Goal: Find specific page/section: Find specific page/section

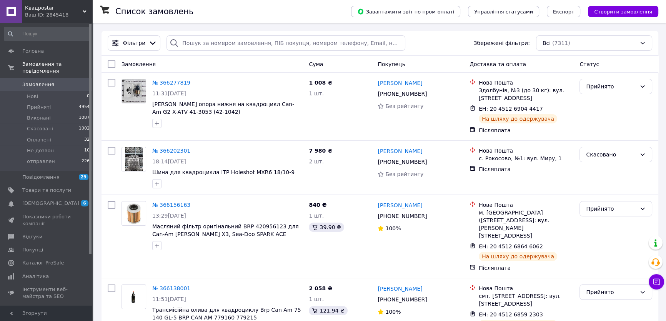
click at [45, 28] on input at bounding box center [47, 34] width 87 height 14
type input "щ"
type input "з"
type input "щ"
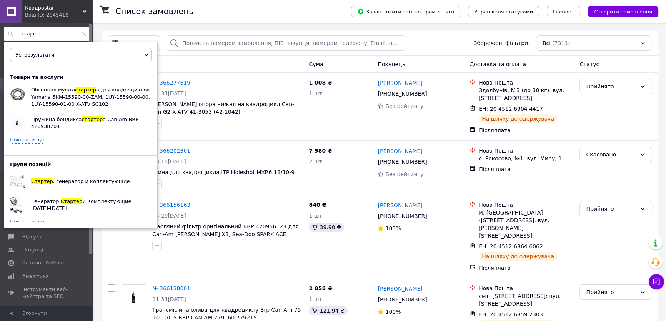
type input "стартер"
click at [30, 218] on link "Показати ще" at bounding box center [27, 221] width 34 height 7
click at [31, 142] on link "Показати ще" at bounding box center [27, 139] width 34 height 7
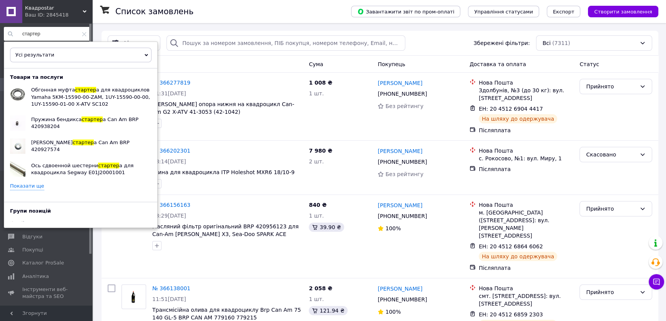
click at [46, 31] on input "стартер" at bounding box center [47, 34] width 87 height 14
click at [144, 55] on div "Усі результати Тільки замовлення Тільки товари та послуги Тільки групи товарів …" at bounding box center [80, 55] width 141 height 15
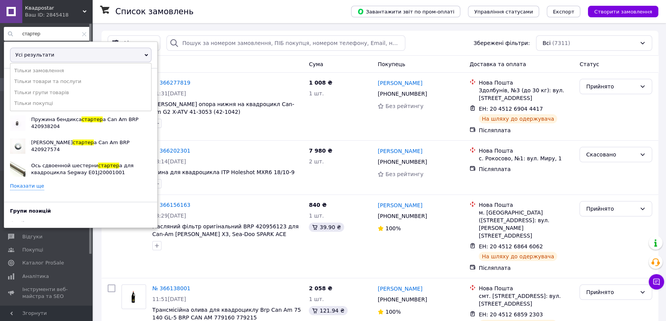
click at [148, 50] on span "Усі результати" at bounding box center [80, 55] width 141 height 15
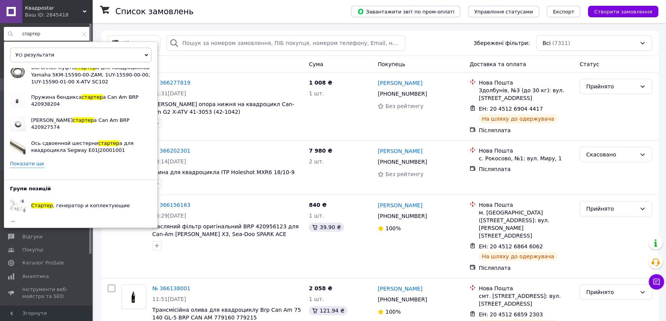
scroll to position [35, 0]
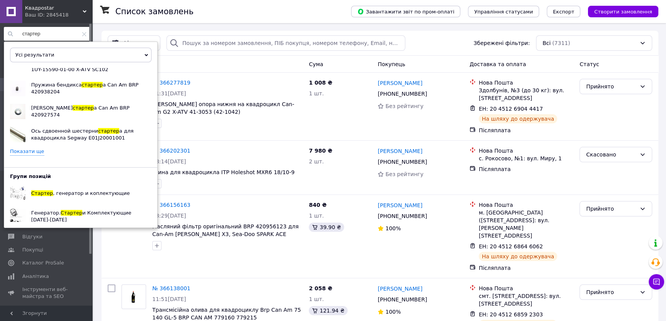
click at [35, 150] on link "Показати ще" at bounding box center [27, 151] width 34 height 7
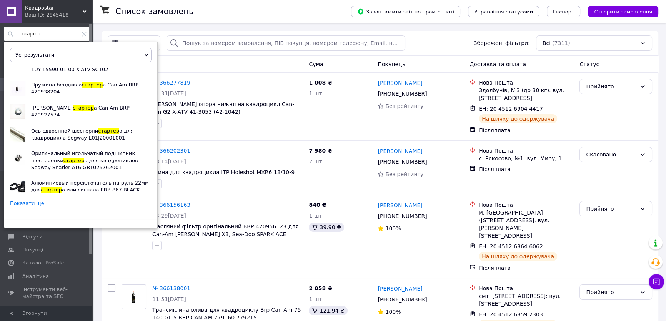
click at [49, 31] on input "стартер" at bounding box center [47, 34] width 87 height 14
click at [37, 201] on link "Показати ще" at bounding box center [27, 203] width 34 height 7
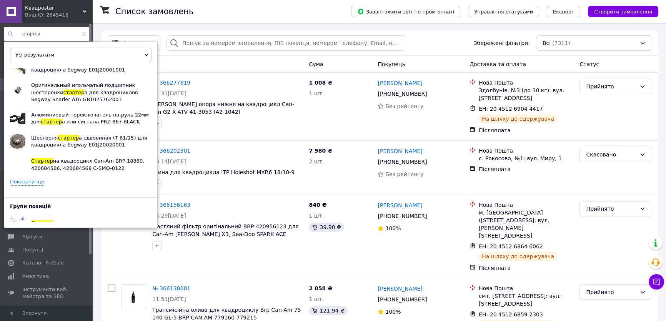
scroll to position [105, 0]
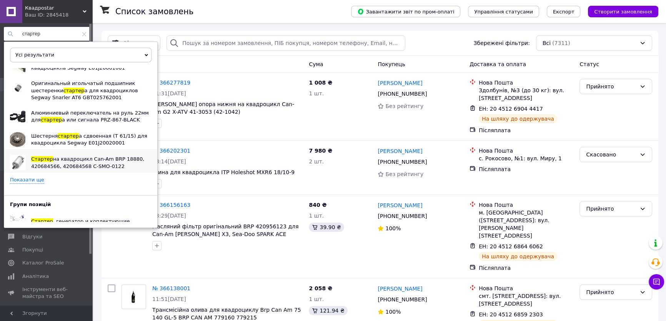
click at [46, 160] on span "Стартер" at bounding box center [42, 159] width 22 height 6
click at [82, 32] on icon at bounding box center [84, 34] width 5 height 5
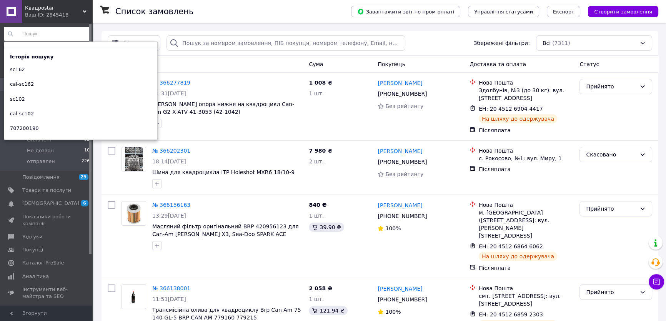
click at [113, 3] on div at bounding box center [107, 11] width 15 height 23
